Goal: Information Seeking & Learning: Learn about a topic

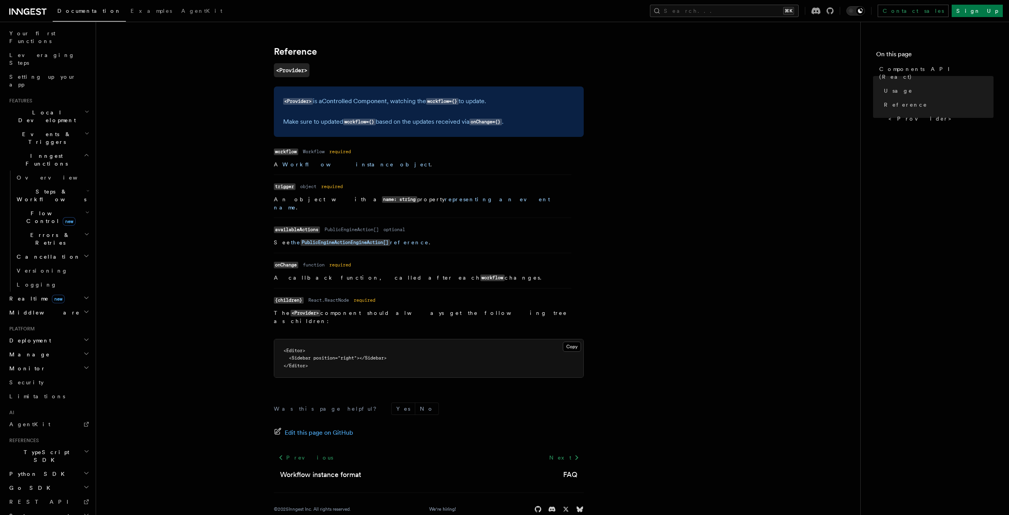
scroll to position [536, 0]
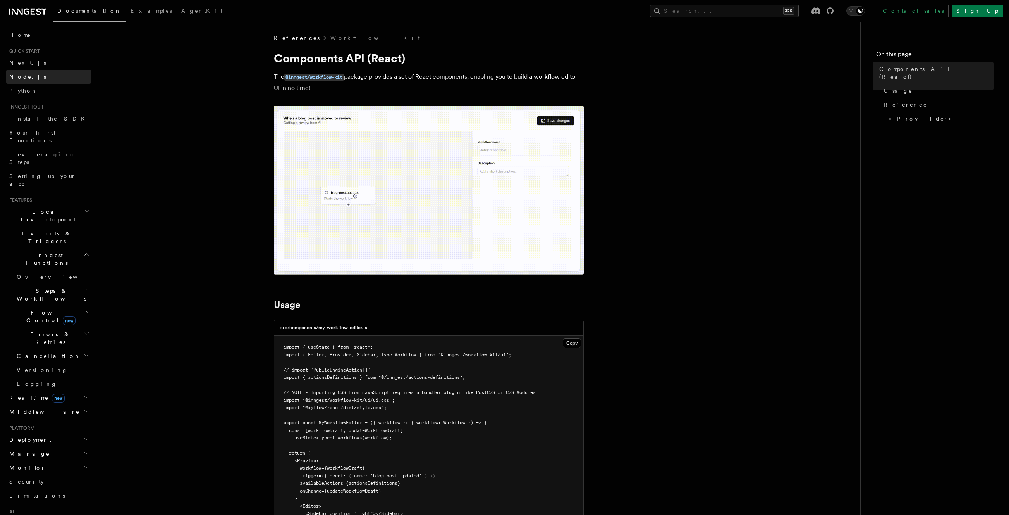
click at [27, 75] on span "Node.js" at bounding box center [27, 77] width 37 height 6
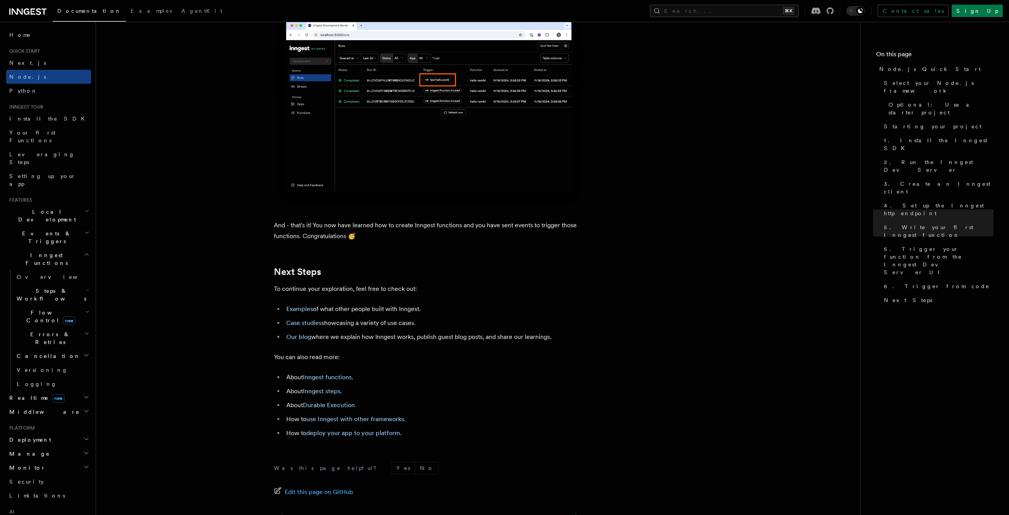
scroll to position [4612, 0]
